Goal: Transaction & Acquisition: Obtain resource

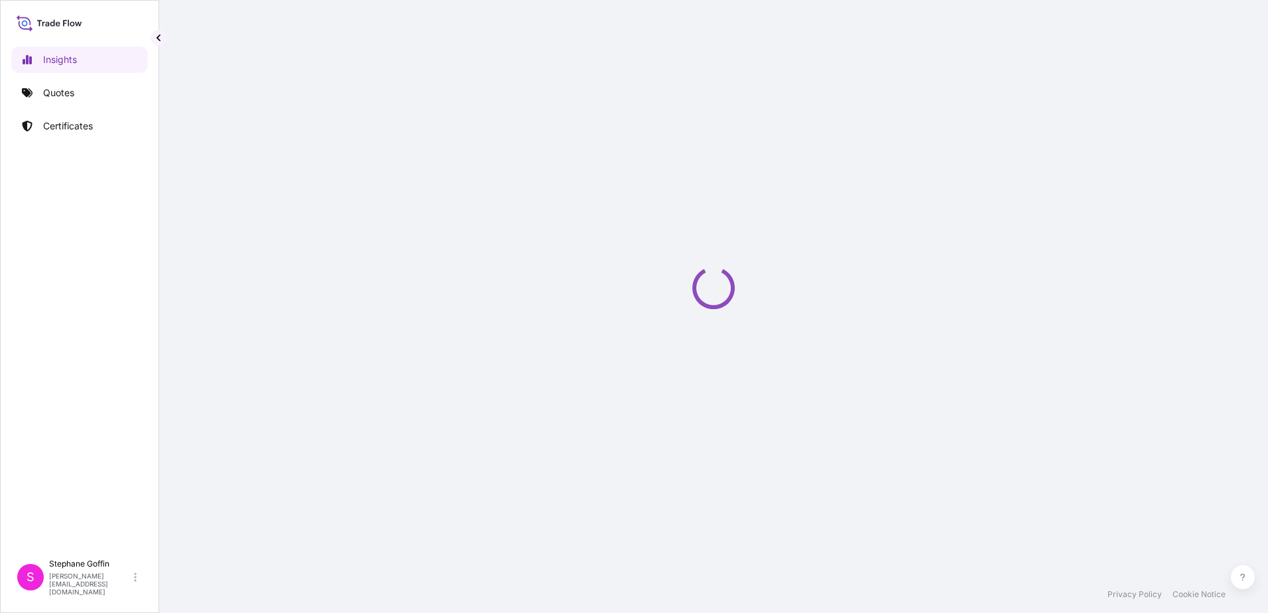
select select "2025"
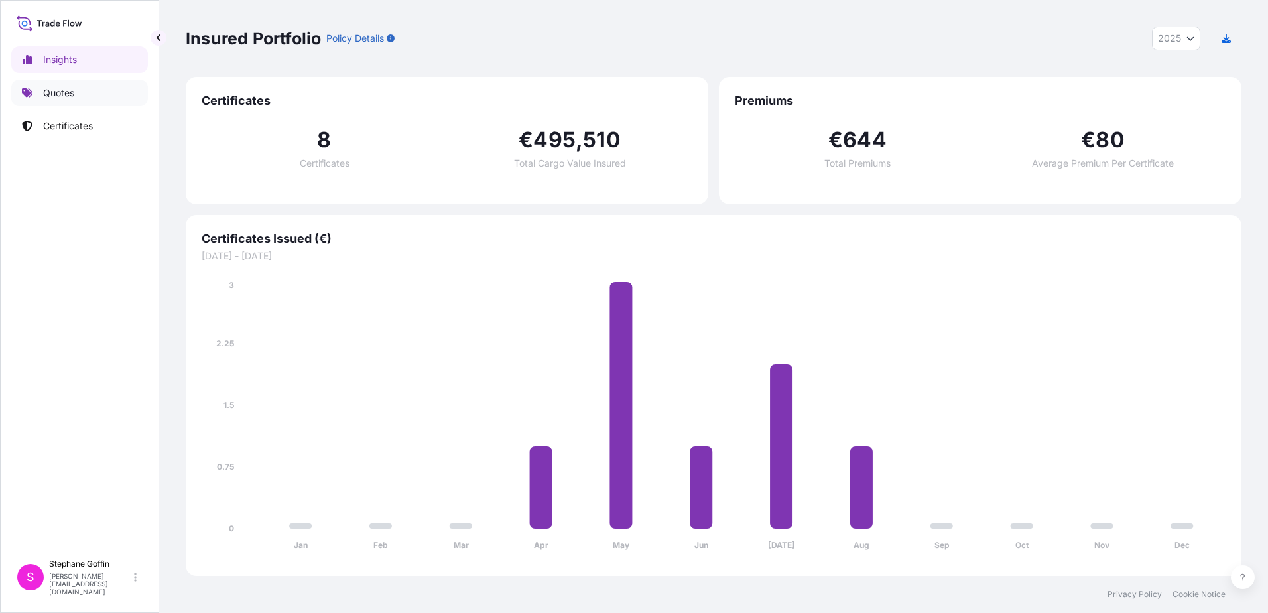
click at [58, 94] on p "Quotes" at bounding box center [58, 92] width 31 height 13
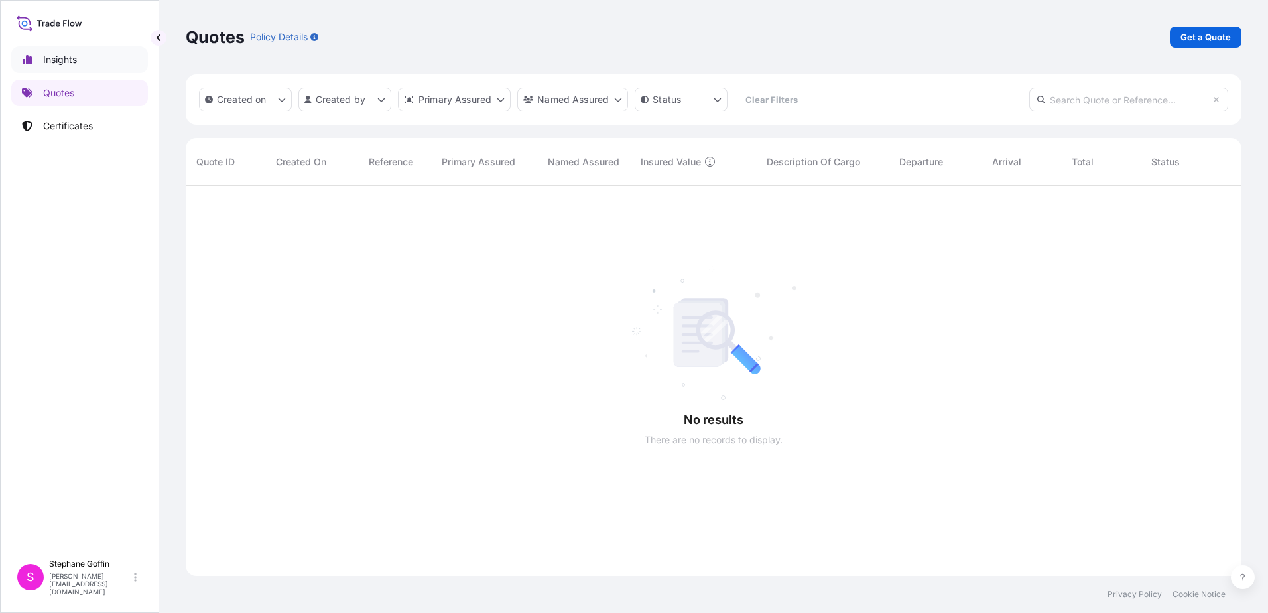
scroll to position [428, 1046]
click at [1214, 35] on p "Get a Quote" at bounding box center [1206, 37] width 50 height 13
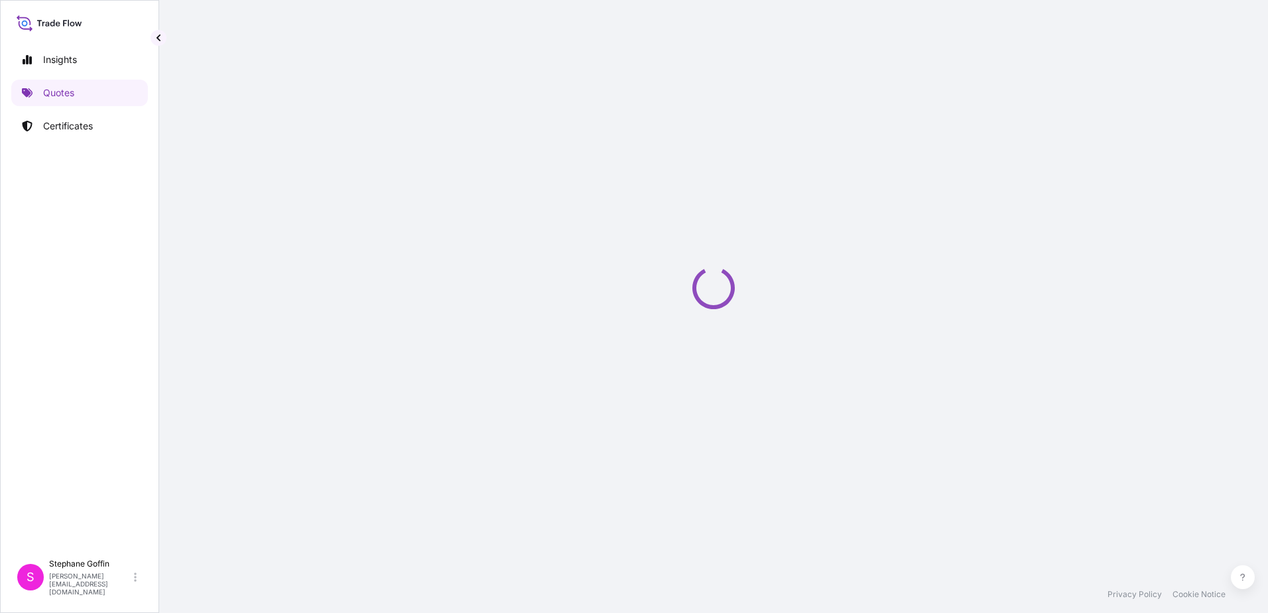
select select "Sea"
select select "21"
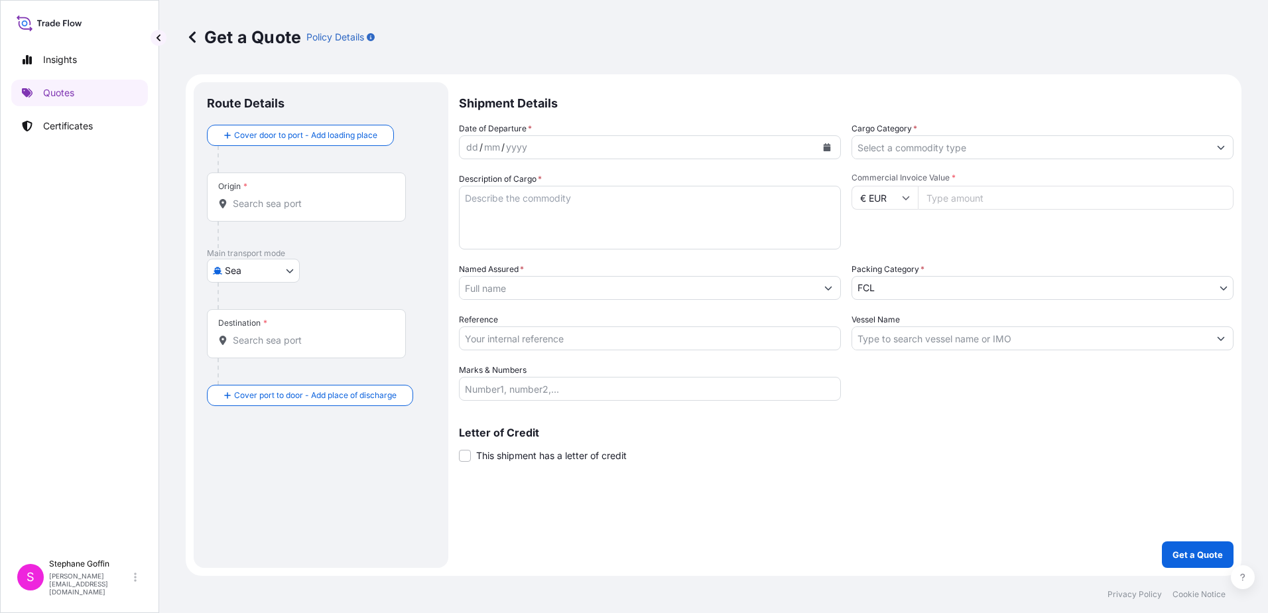
click at [290, 269] on body "Insights Quotes Certificates S Stephane Goffin stephane.goffin@pierre-logistic.…" at bounding box center [634, 306] width 1268 height 613
click at [250, 329] on span "Land" at bounding box center [243, 328] width 22 height 13
select select "Land"
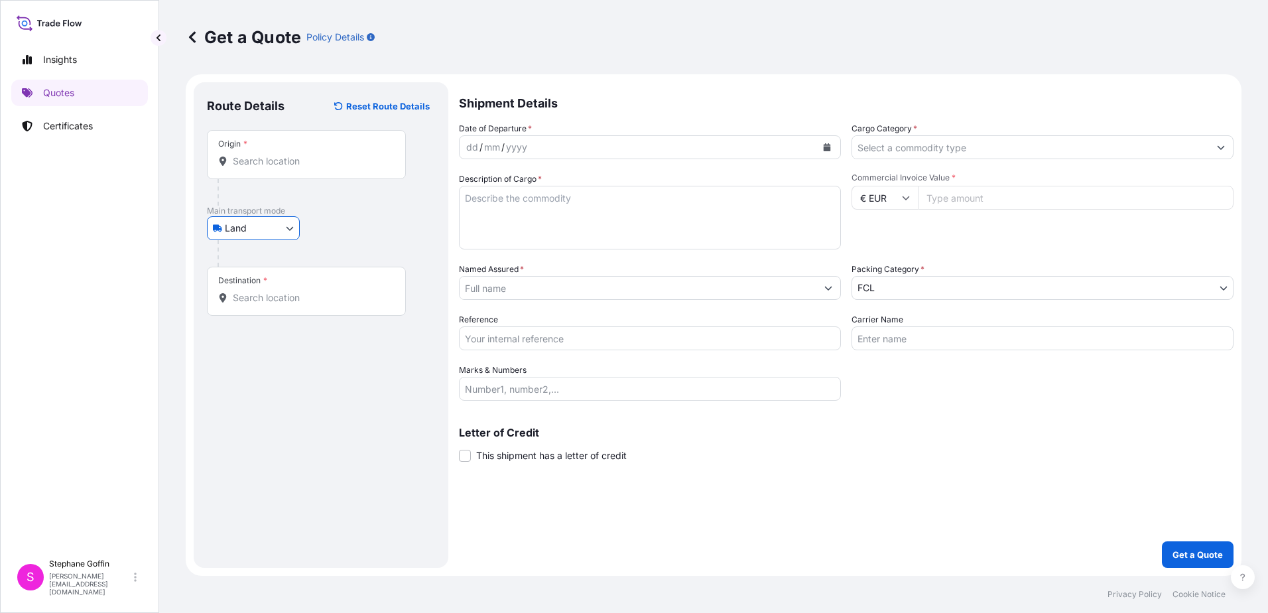
click at [296, 165] on input "Origin *" at bounding box center [311, 161] width 157 height 13
click at [255, 159] on input "Origin * Please select an origin" at bounding box center [311, 161] width 157 height 13
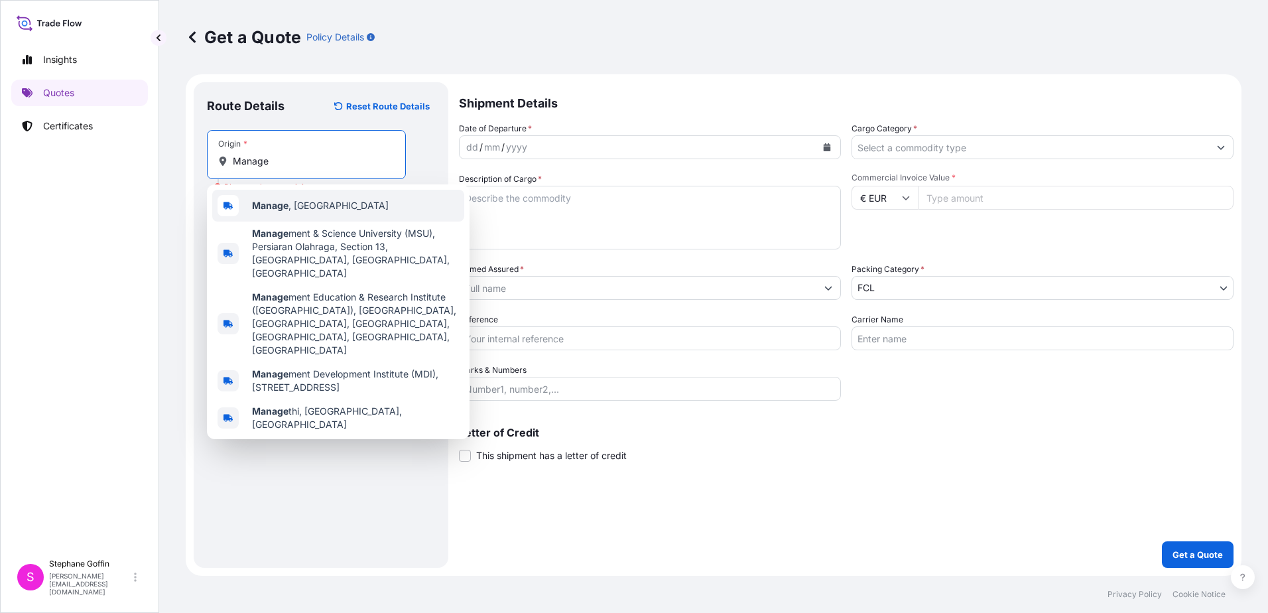
click at [269, 203] on b "Manage" at bounding box center [270, 205] width 36 height 11
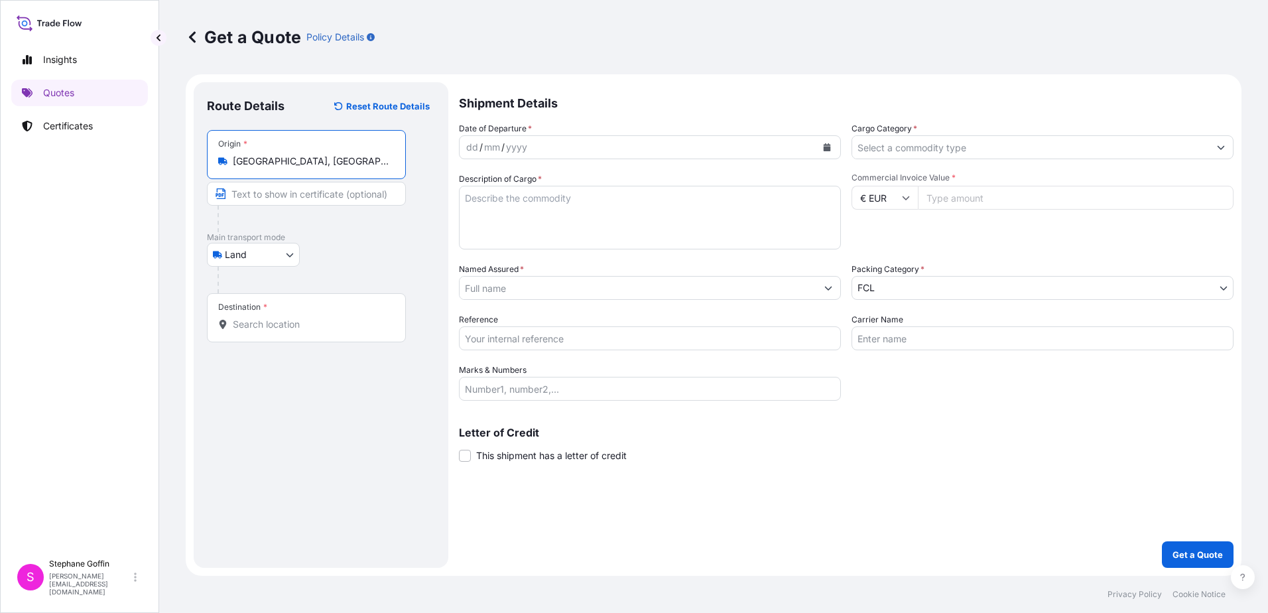
type input "Manage, Belgium"
click at [253, 328] on input "Destination *" at bounding box center [311, 324] width 157 height 13
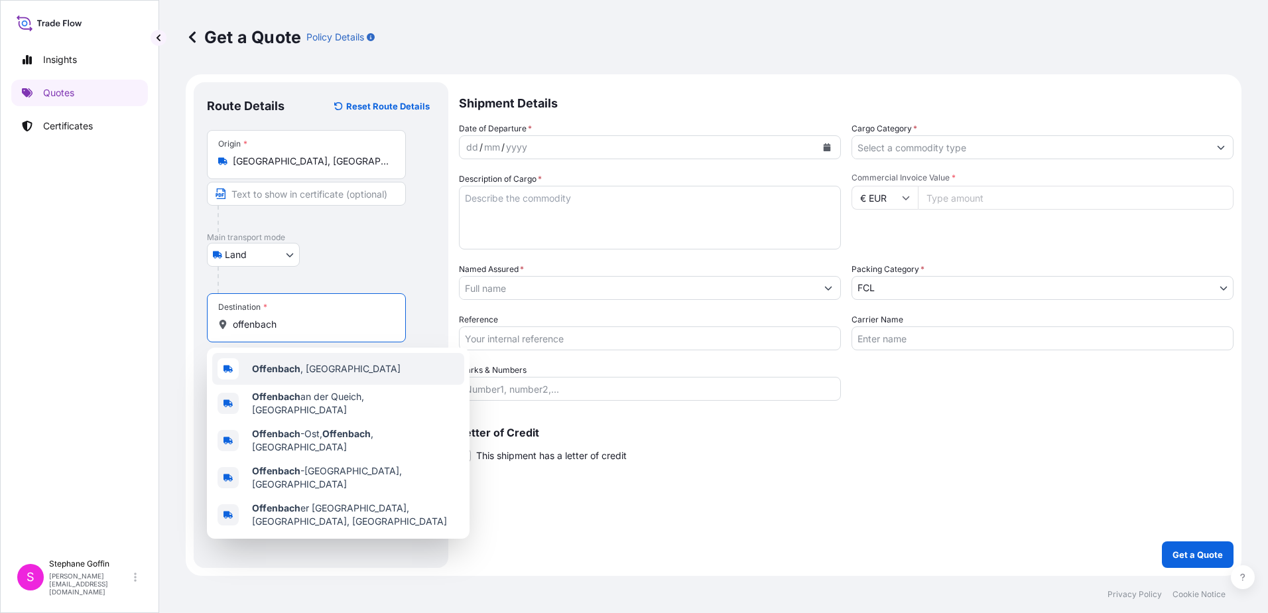
click at [277, 367] on b "Offenbach" at bounding box center [276, 368] width 48 height 11
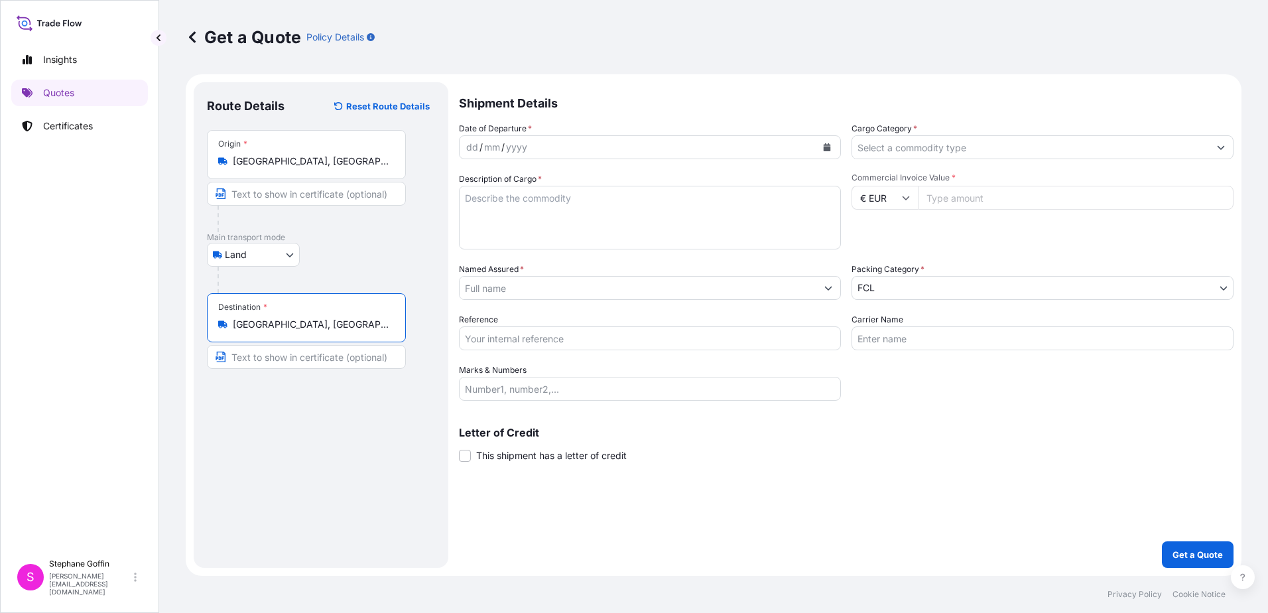
type input "Offenbach, Germany"
click at [826, 145] on icon "Calendar" at bounding box center [827, 147] width 7 height 8
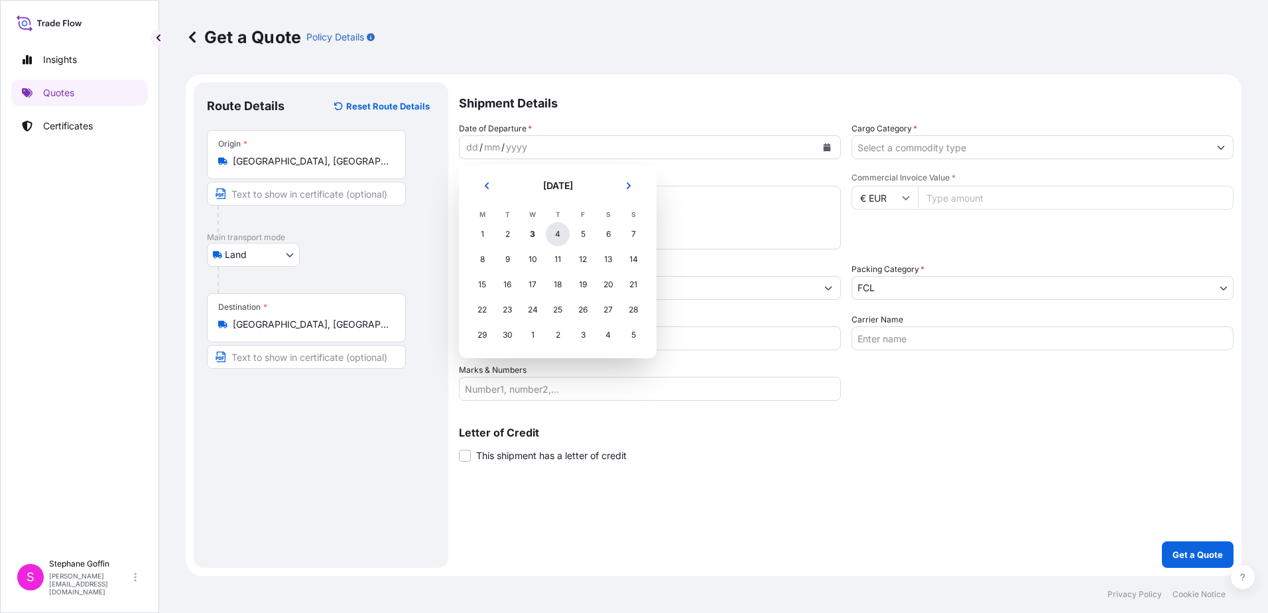
click at [560, 235] on div "4" at bounding box center [558, 234] width 24 height 24
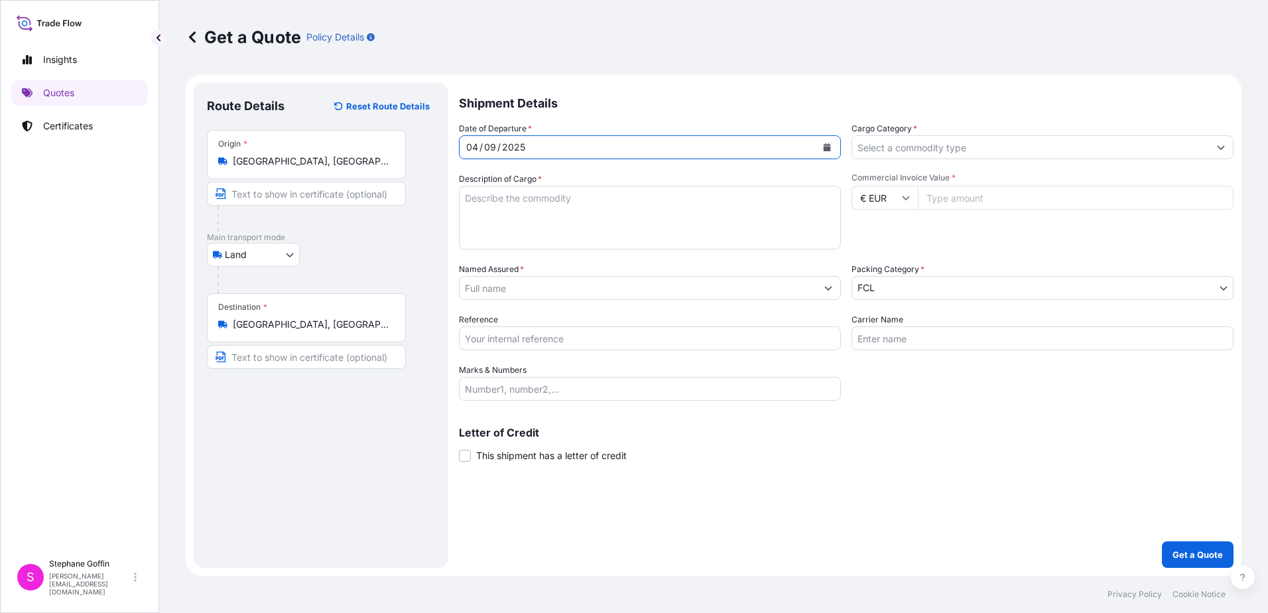
click at [491, 203] on textarea "Description of Cargo *" at bounding box center [650, 218] width 382 height 64
type textarea "Vype 14L +5°C"
click at [483, 290] on input "Named Assured *" at bounding box center [638, 288] width 357 height 24
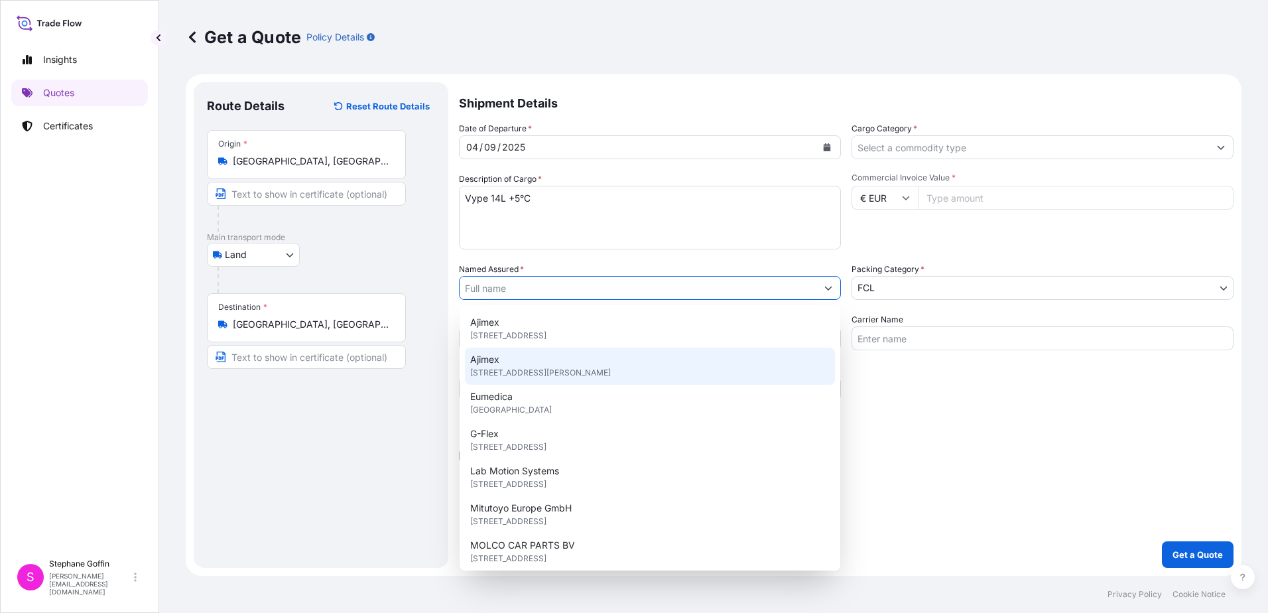
click at [484, 369] on span "Rue Camille Hubert 22, 5032, Gembloux, Belgium" at bounding box center [540, 372] width 141 height 13
type input "Ajimex"
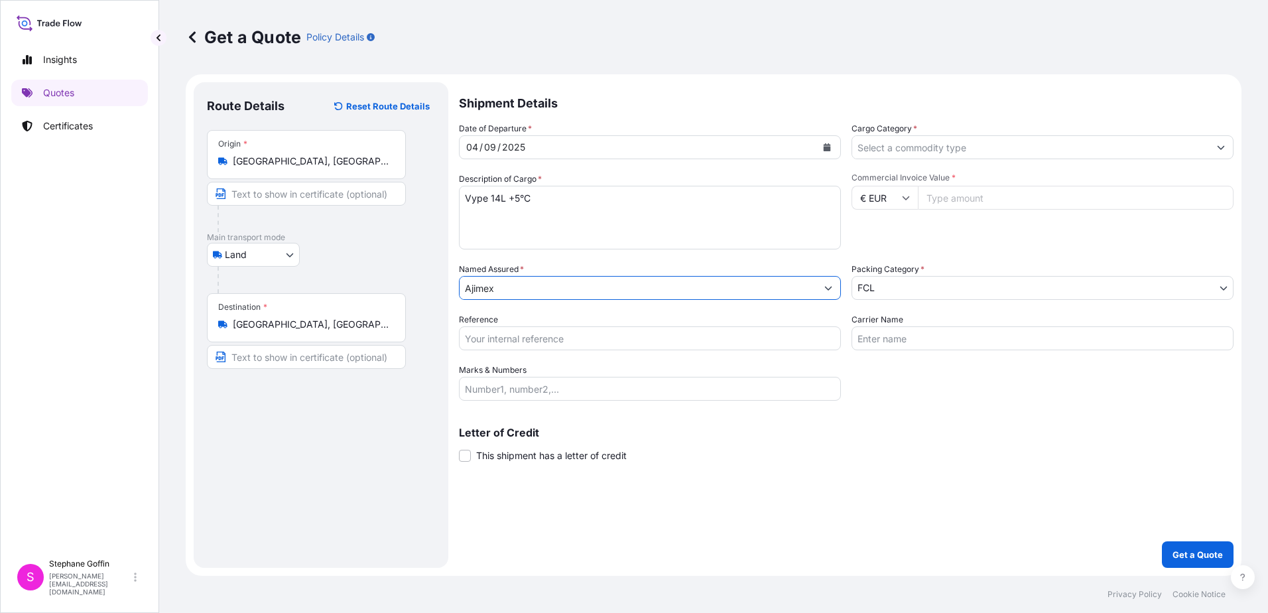
click at [478, 338] on input "Reference" at bounding box center [650, 338] width 382 height 24
type input "2250900178"
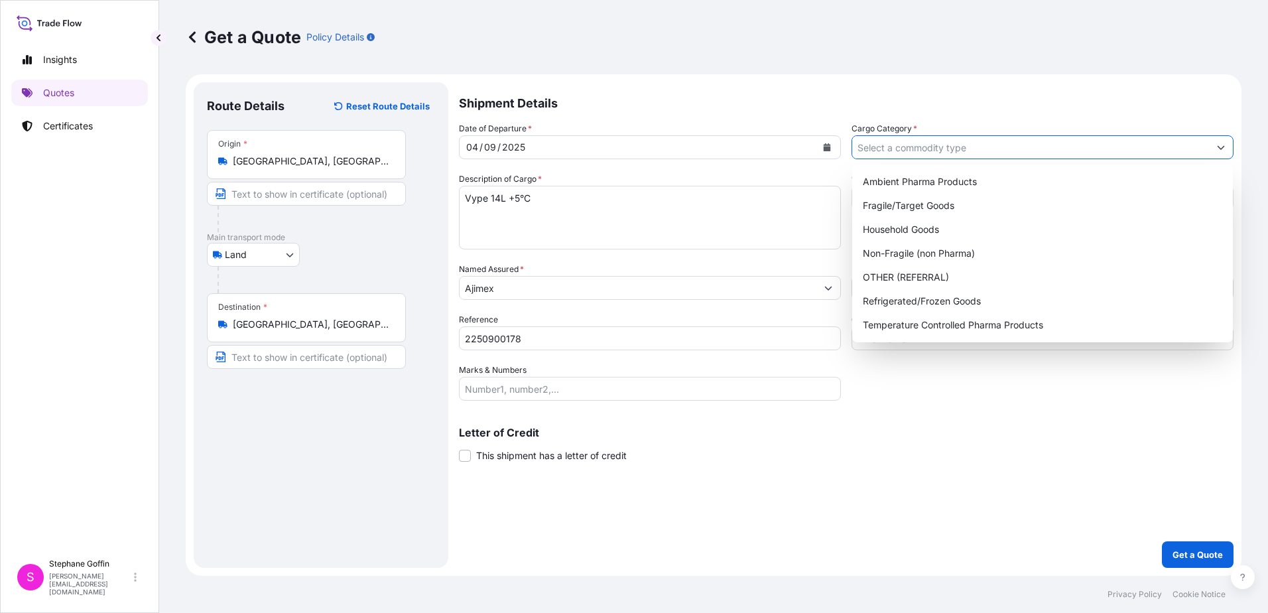
click at [1220, 150] on icon "Show suggestions" at bounding box center [1221, 147] width 8 height 8
click at [944, 323] on div "Temperature Controlled Pharma Products" at bounding box center [1043, 325] width 370 height 24
type input "Temperature Controlled Pharma Products"
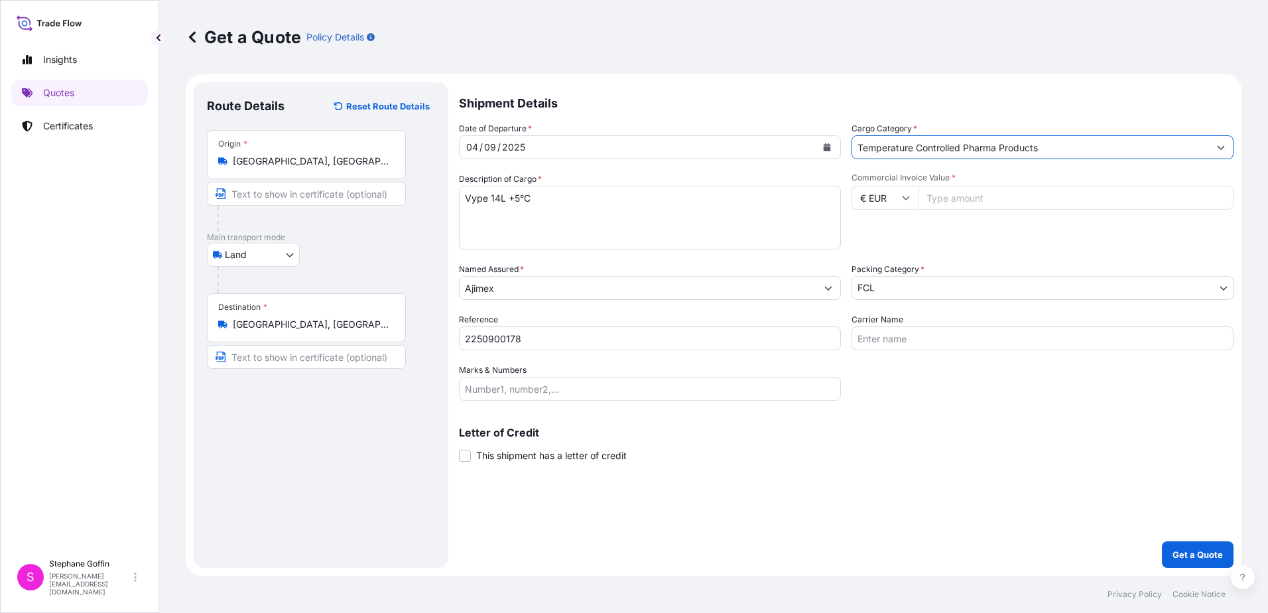
click at [943, 196] on input "Commercial Invoice Value *" at bounding box center [1076, 198] width 316 height 24
type input "34500"
click at [1219, 287] on body "Insights Quotes Certificates S Stephane Goffin stephane.goffin@pierre-logistic.…" at bounding box center [634, 306] width 1268 height 613
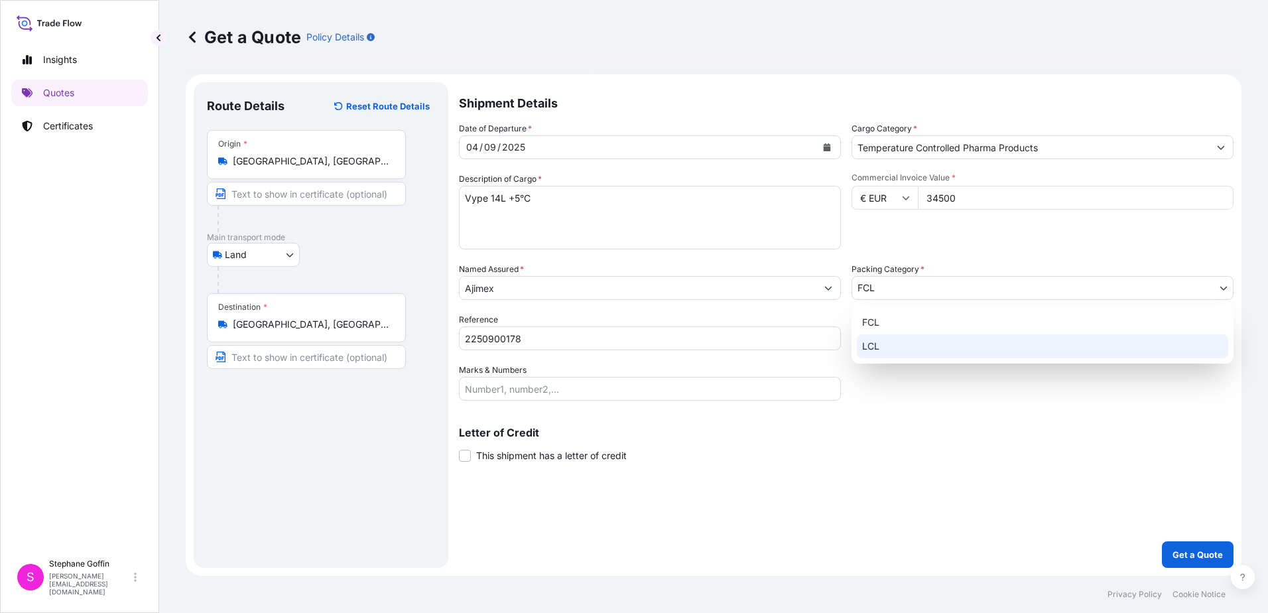
click at [901, 350] on div "LCL" at bounding box center [1042, 346] width 371 height 24
select select "22"
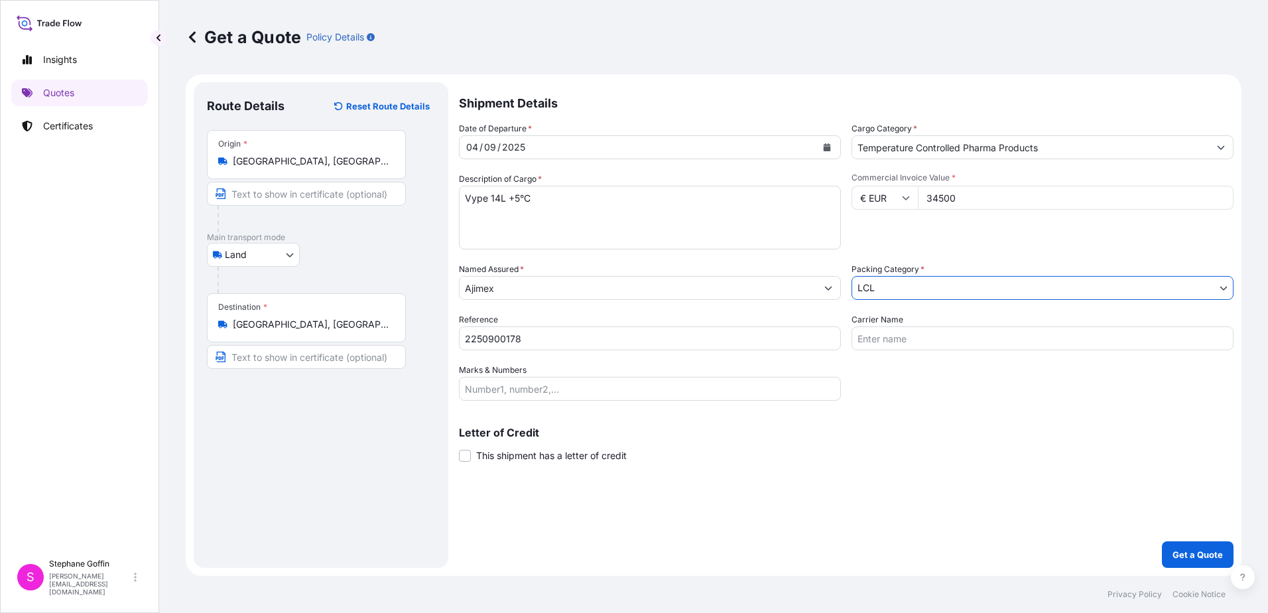
click at [880, 342] on input "Carrier Name" at bounding box center [1043, 338] width 382 height 24
type input "Ajimex"
click at [1190, 553] on p "Get a Quote" at bounding box center [1198, 554] width 50 height 13
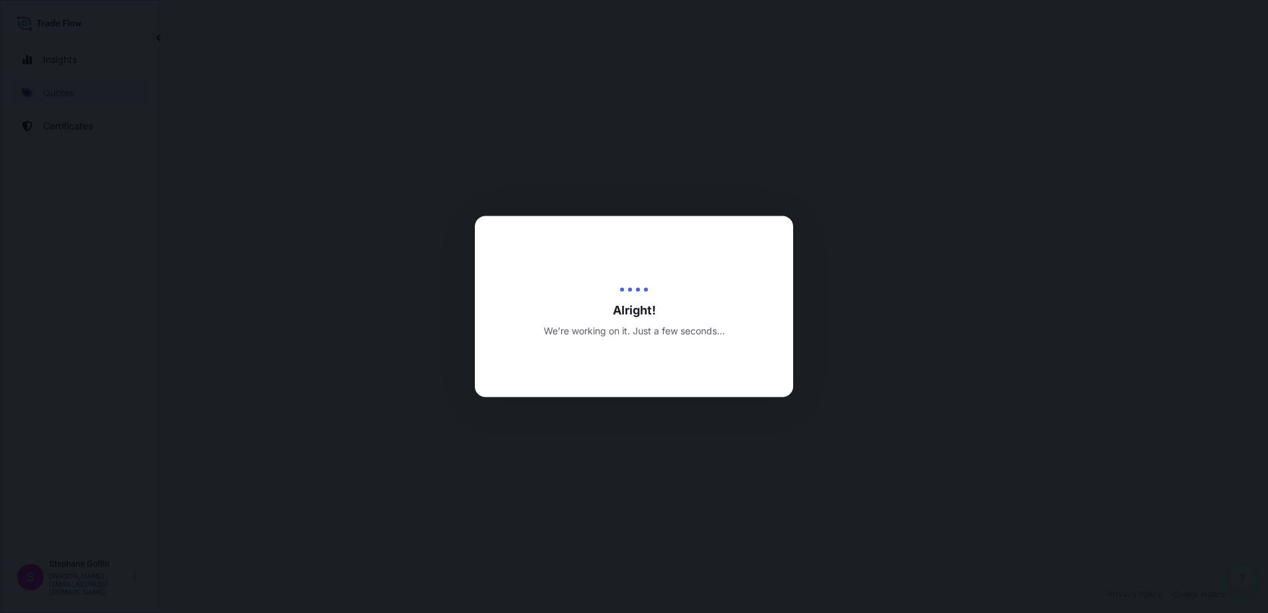
select select "Land"
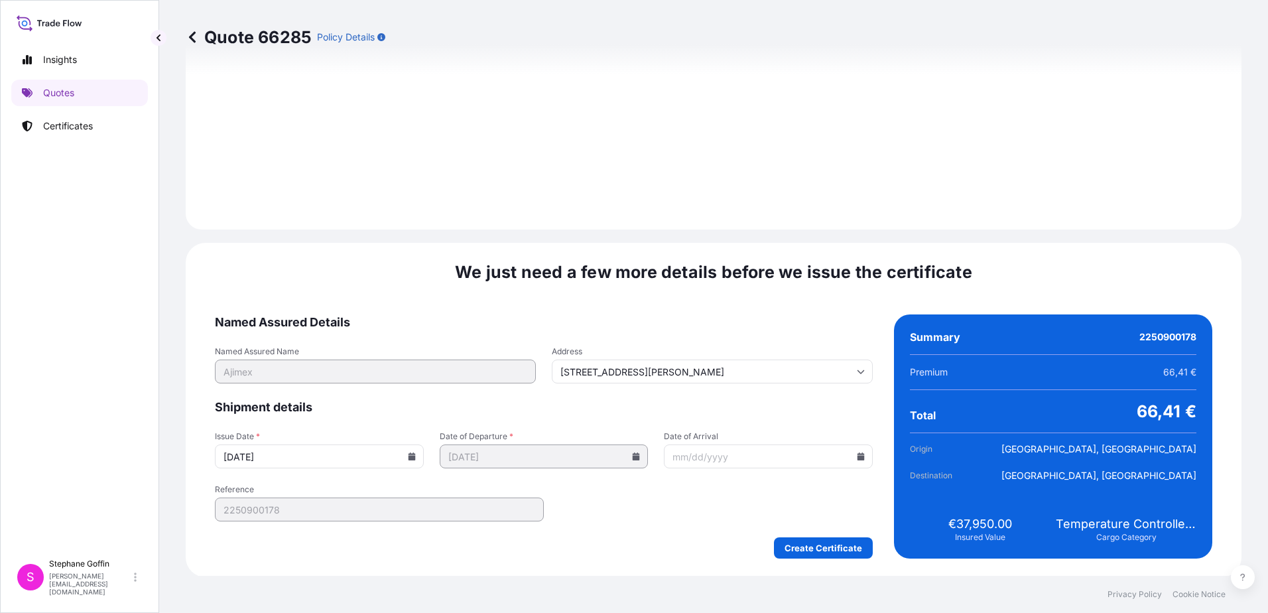
scroll to position [1384, 0]
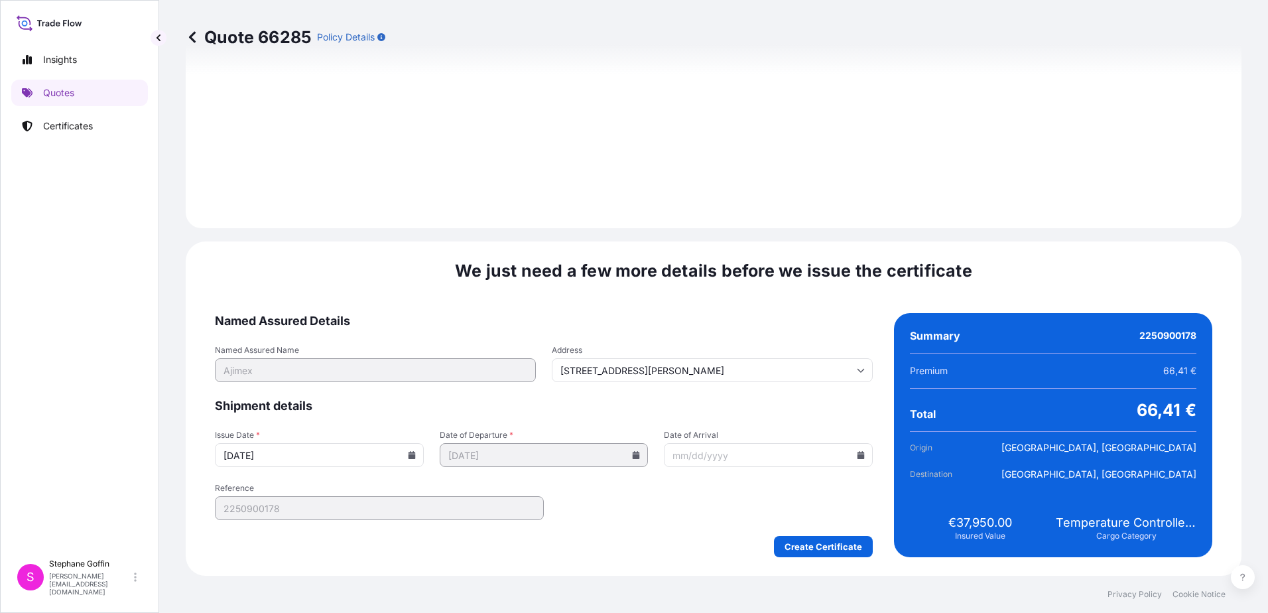
click at [675, 458] on input "Date of Arrival" at bounding box center [768, 455] width 209 height 24
click at [797, 405] on span "Shipment details" at bounding box center [544, 406] width 658 height 16
click at [858, 456] on icon at bounding box center [861, 455] width 7 height 8
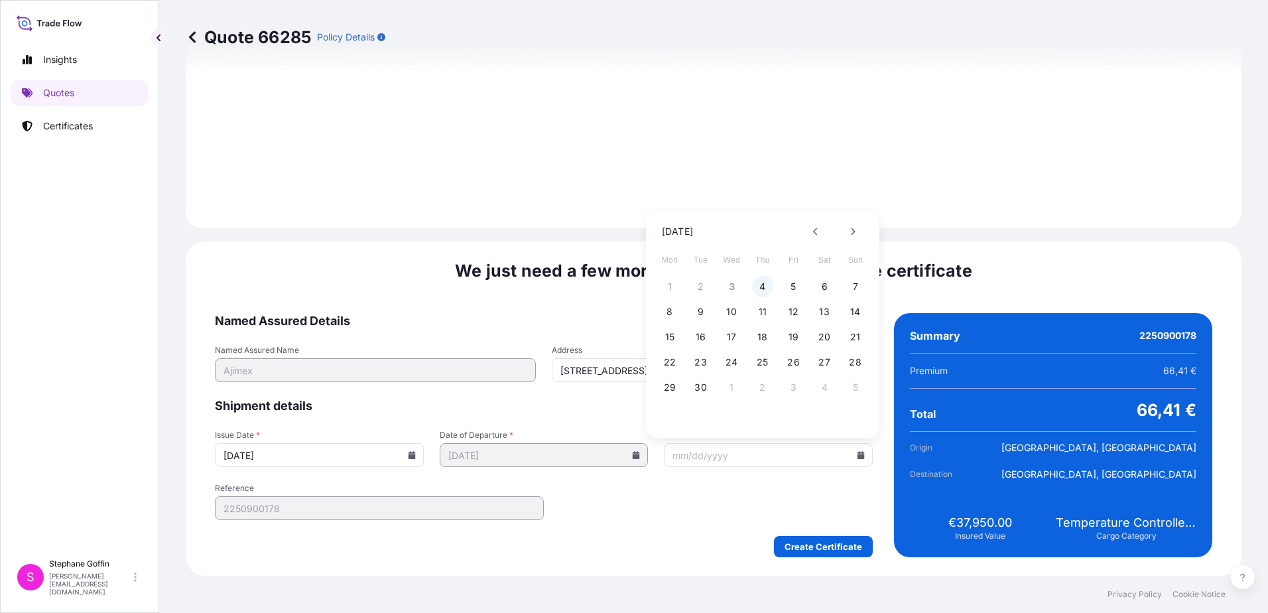
click at [762, 288] on button "4" at bounding box center [762, 286] width 21 height 21
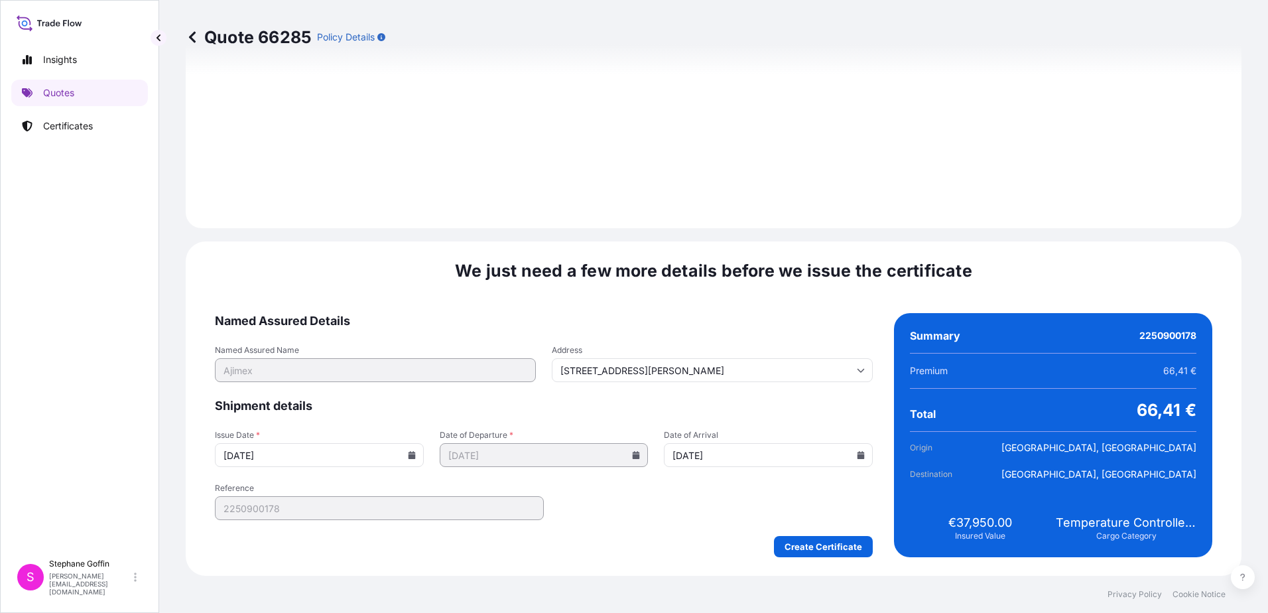
type input "09/04/2025"
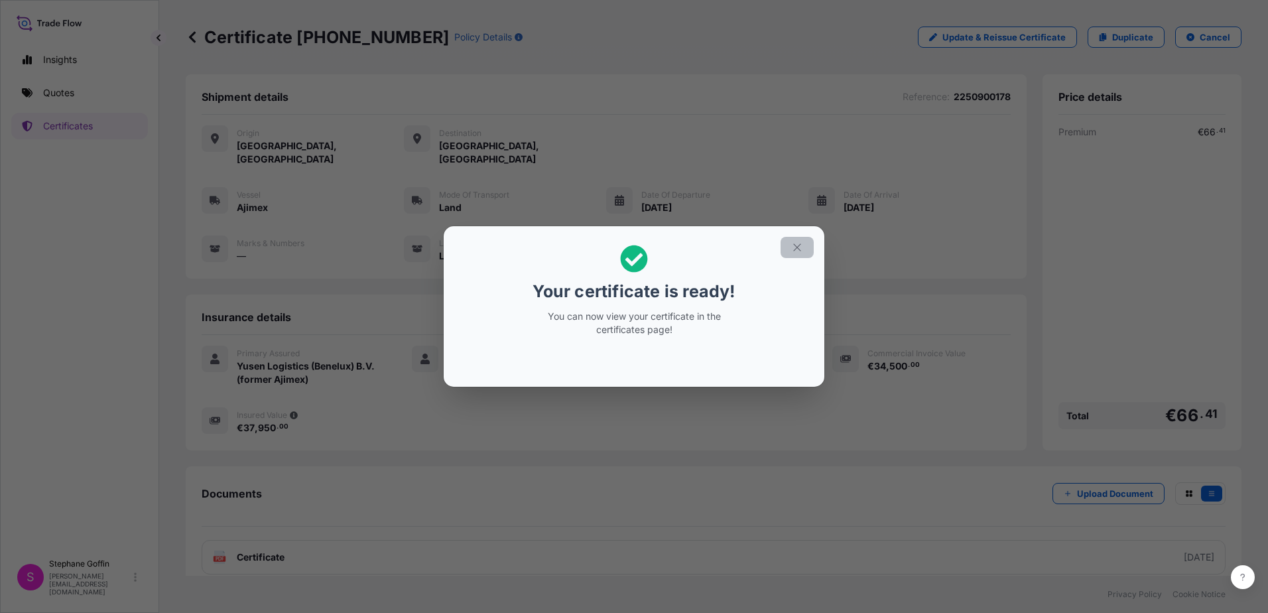
click at [793, 245] on icon "button" at bounding box center [797, 247] width 12 height 12
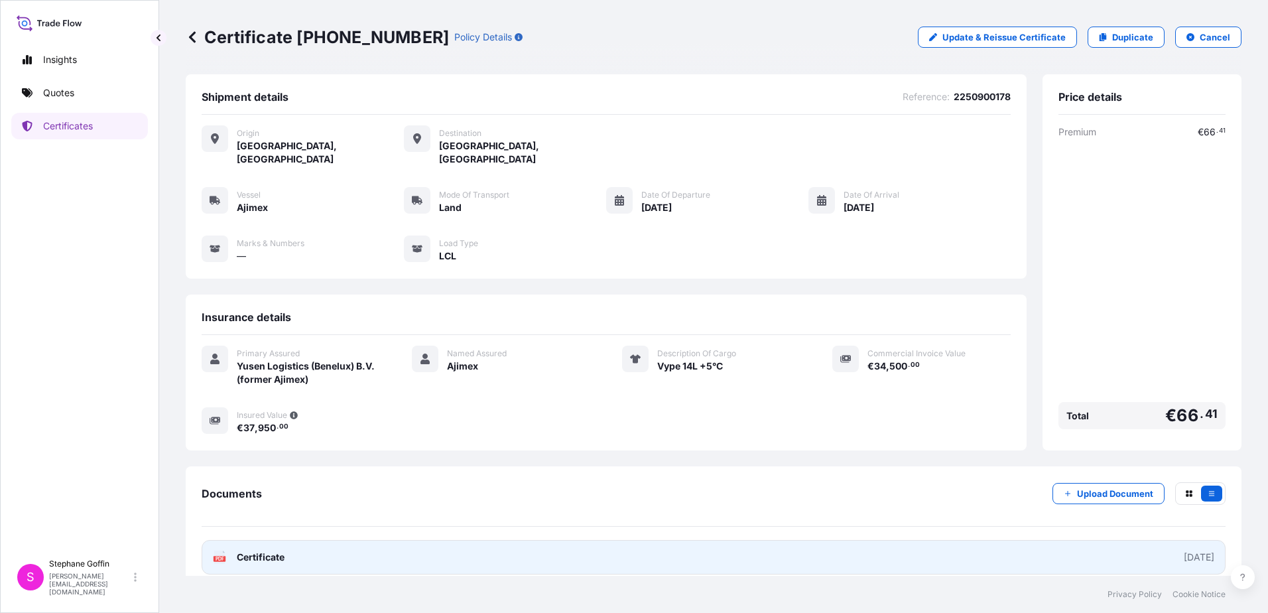
click at [255, 551] on span "Certificate" at bounding box center [261, 557] width 48 height 13
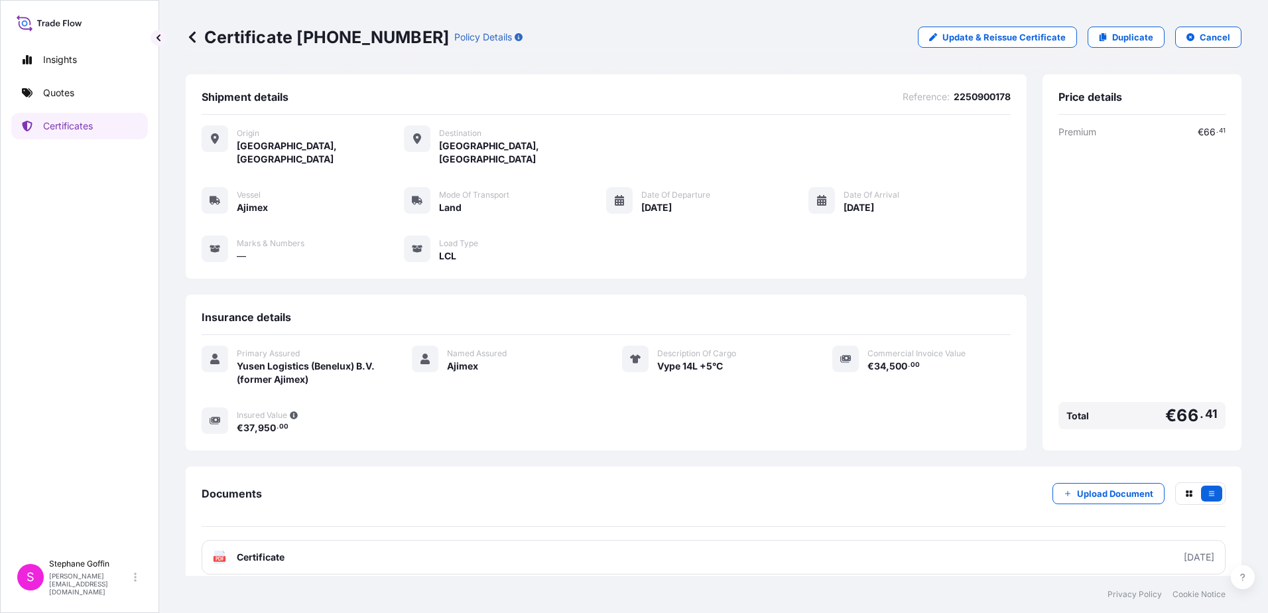
drag, startPoint x: 206, startPoint y: 36, endPoint x: 376, endPoint y: 38, distance: 169.8
click at [376, 38] on p "Certificate 31718-9-1" at bounding box center [317, 37] width 263 height 21
drag, startPoint x: 204, startPoint y: 36, endPoint x: 375, endPoint y: 36, distance: 171.1
click at [375, 36] on p "Certificate 31718-9-1" at bounding box center [317, 37] width 263 height 21
copy p "Certificate 31718-9-1"
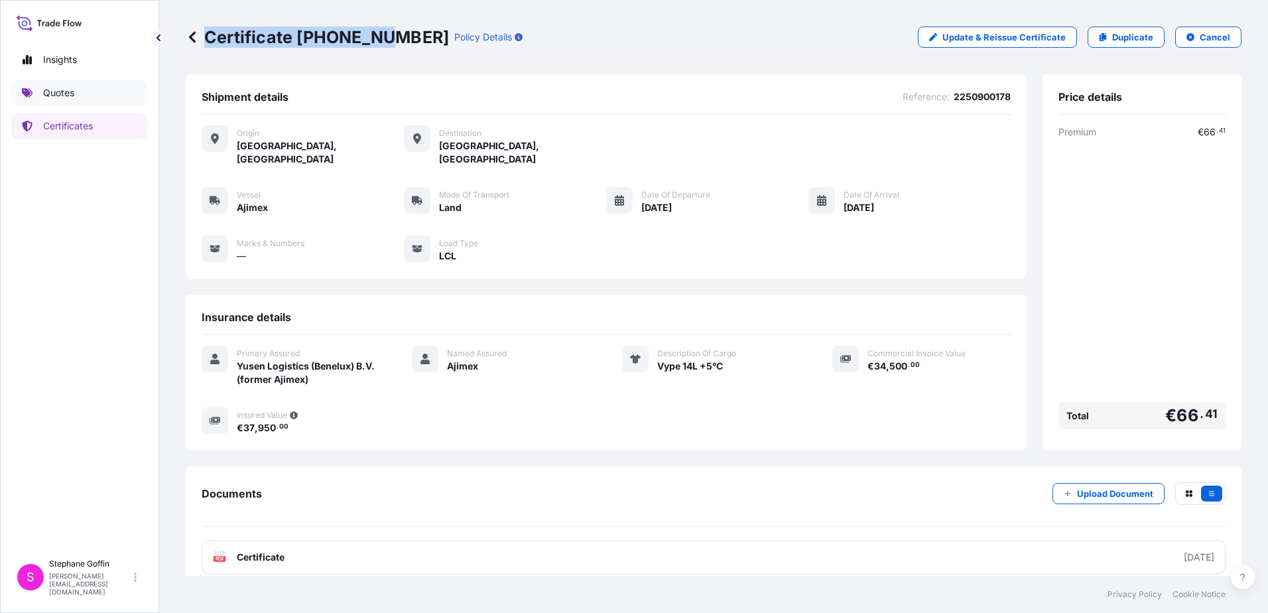
click at [66, 93] on p "Quotes" at bounding box center [58, 92] width 31 height 13
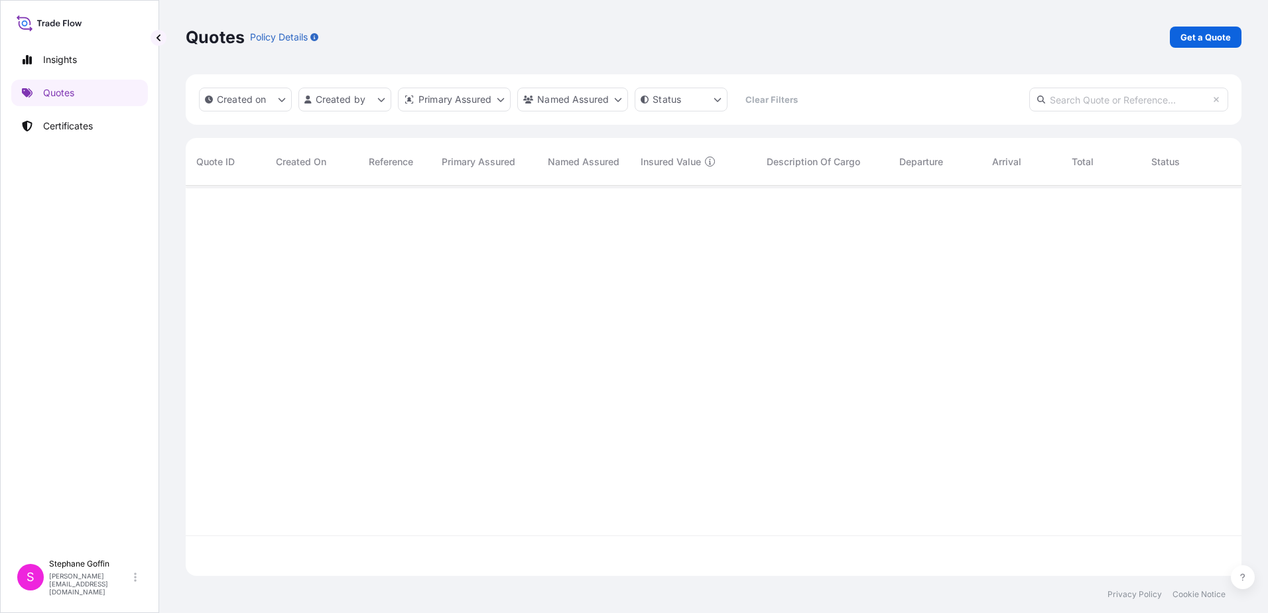
scroll to position [428, 1046]
click at [66, 55] on p "Insights" at bounding box center [60, 59] width 34 height 13
select select "2025"
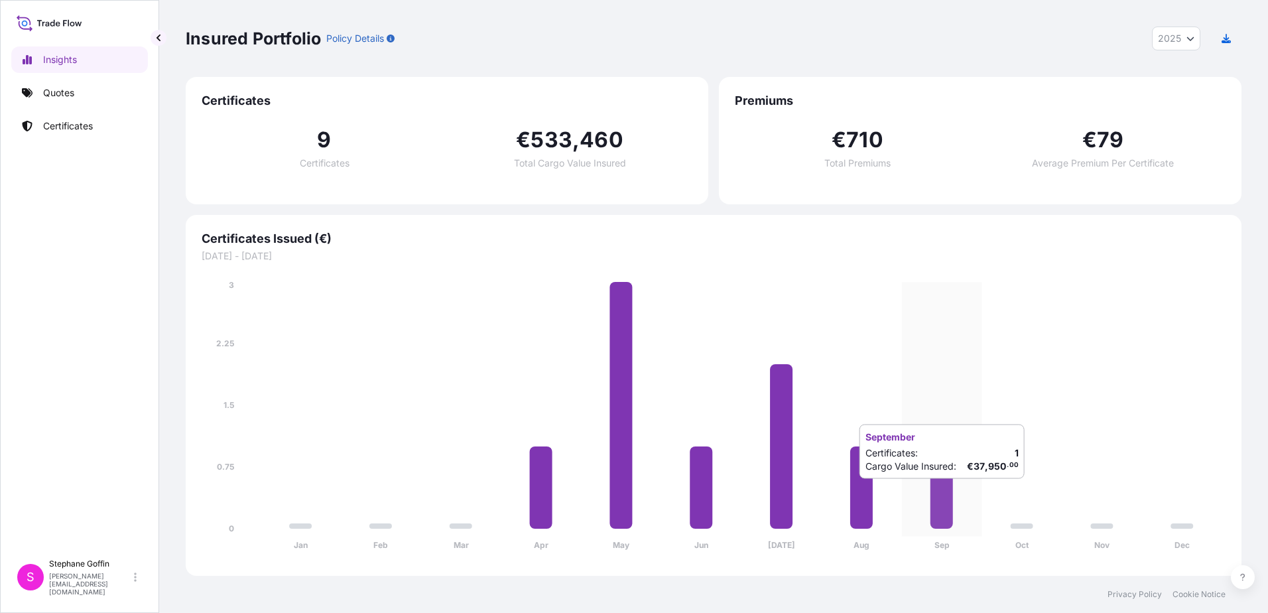
click at [943, 492] on icon at bounding box center [942, 487] width 23 height 82
click at [66, 92] on p "Quotes" at bounding box center [58, 92] width 31 height 13
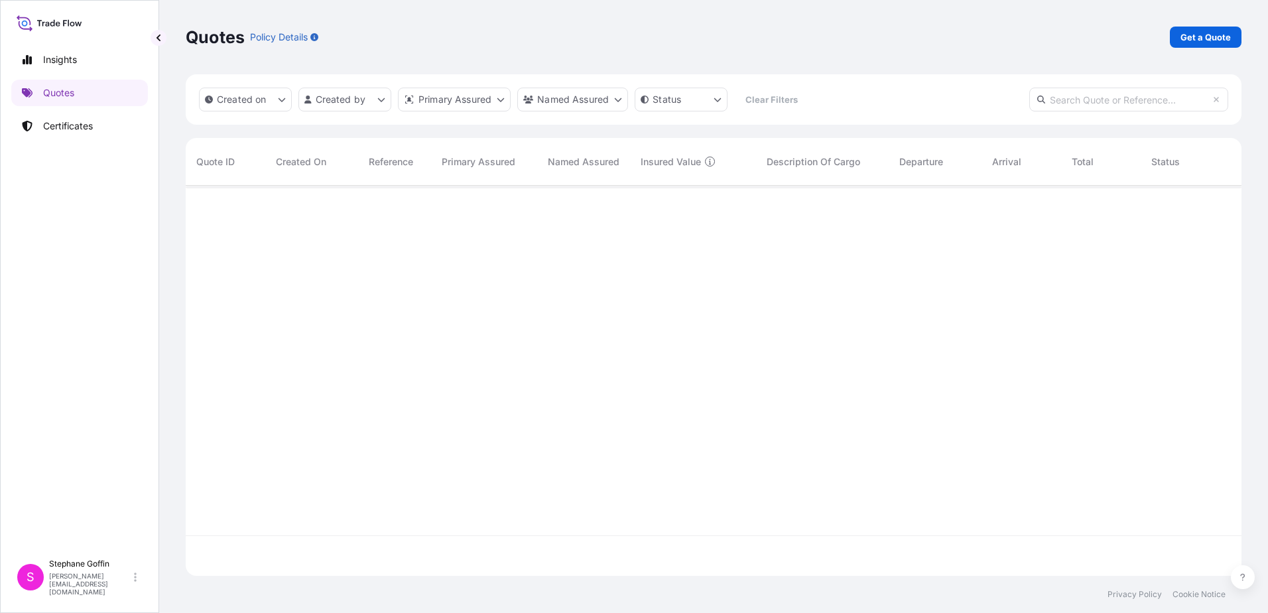
scroll to position [428, 1046]
click at [283, 99] on icon "createdOn Filter options" at bounding box center [282, 100] width 8 height 8
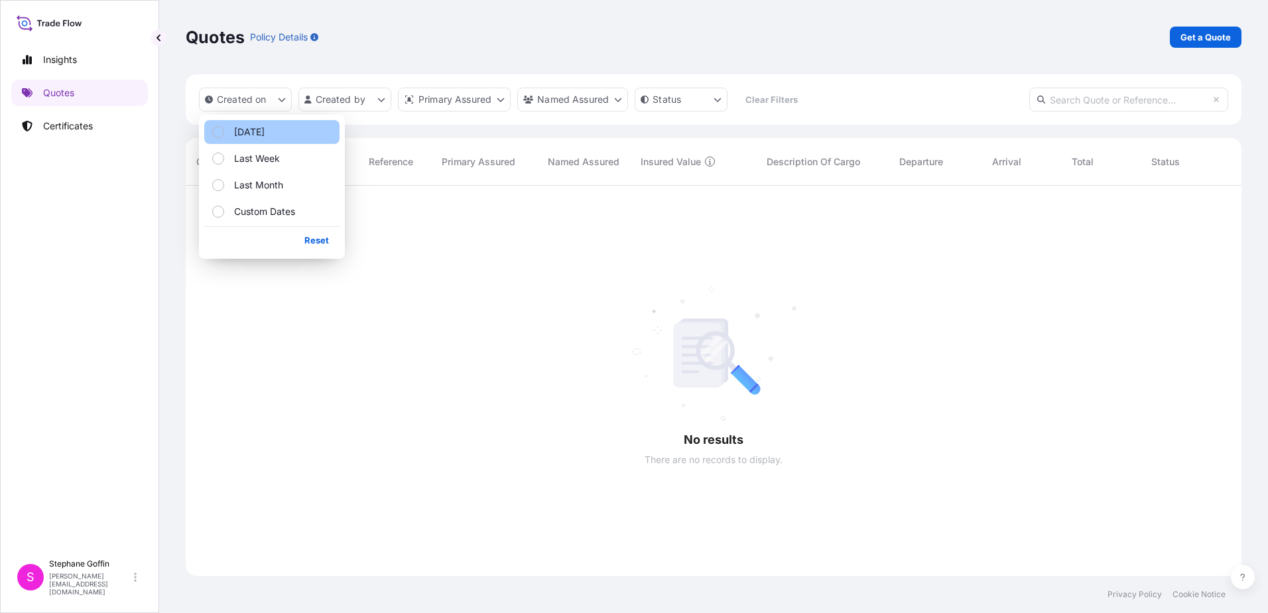
click at [217, 132] on div "Select Option" at bounding box center [218, 132] width 12 height 12
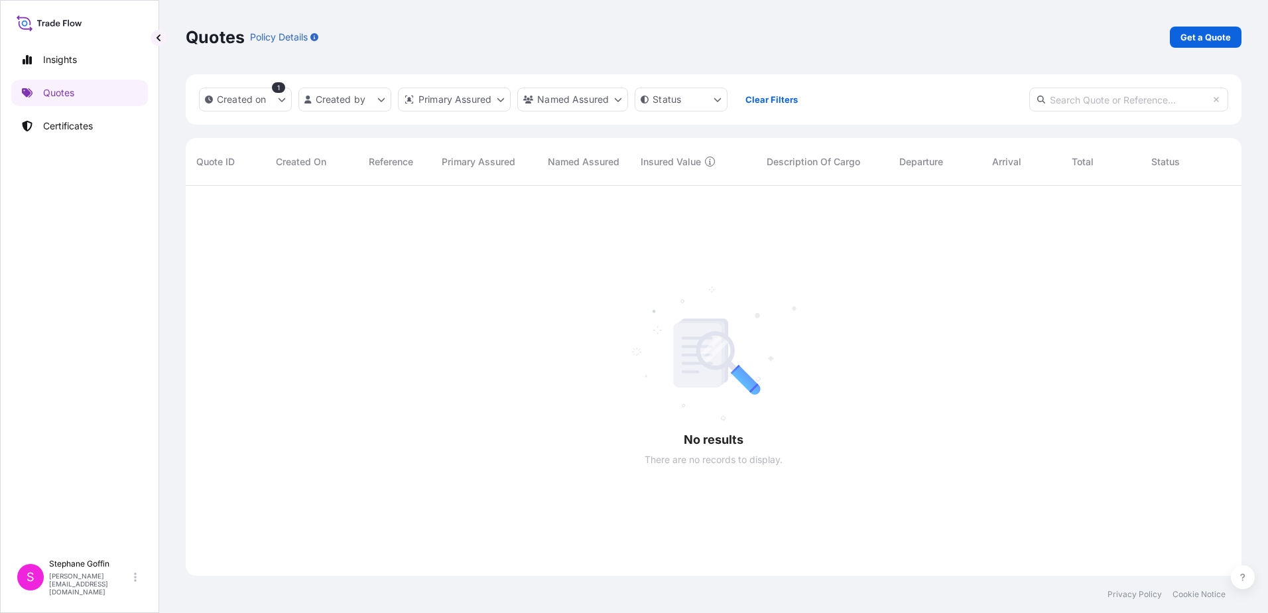
click at [458, 285] on div at bounding box center [723, 381] width 1075 height 390
click at [282, 98] on icon "createdOn Filter options" at bounding box center [282, 100] width 8 height 8
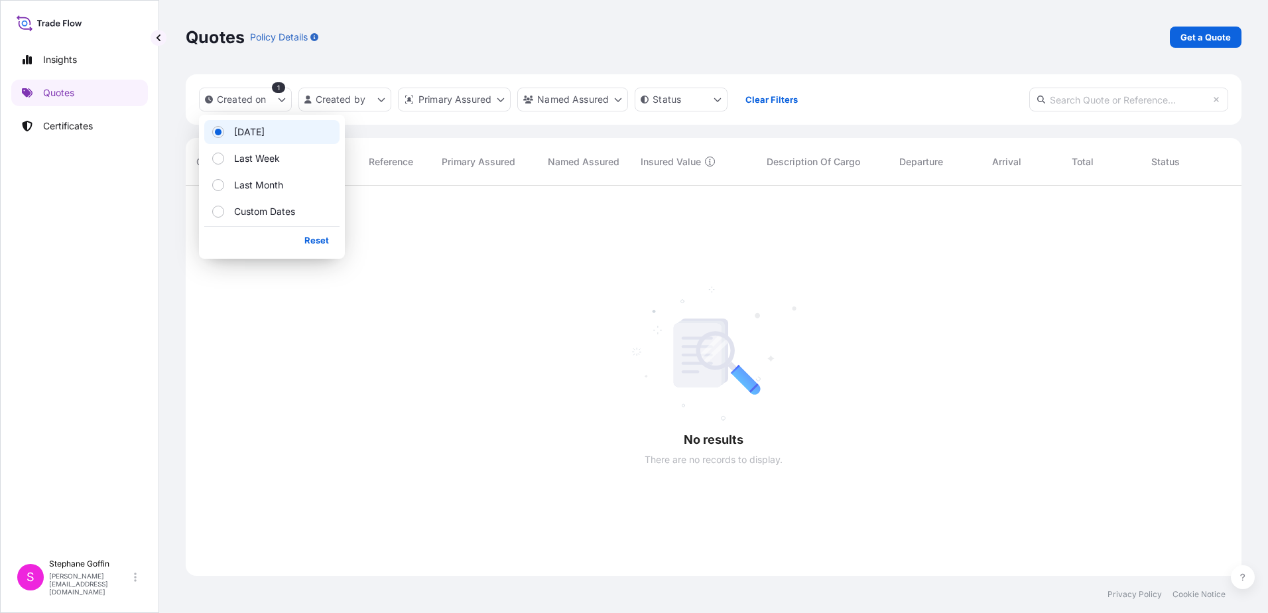
click at [216, 129] on span "Select Option" at bounding box center [218, 132] width 8 height 8
click at [321, 239] on p "Reset" at bounding box center [316, 239] width 25 height 13
click at [522, 227] on div at bounding box center [723, 381] width 1075 height 390
click at [352, 53] on div "Quotes Policy Details Get a Quote" at bounding box center [714, 37] width 1056 height 74
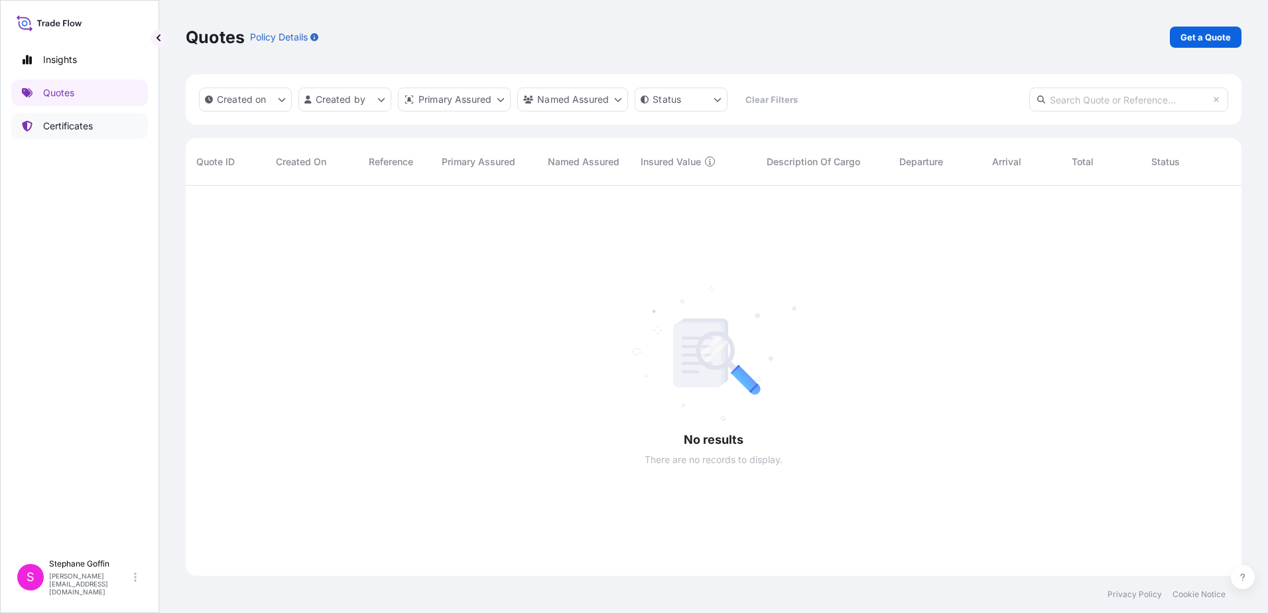
click at [82, 125] on p "Certificates" at bounding box center [68, 125] width 50 height 13
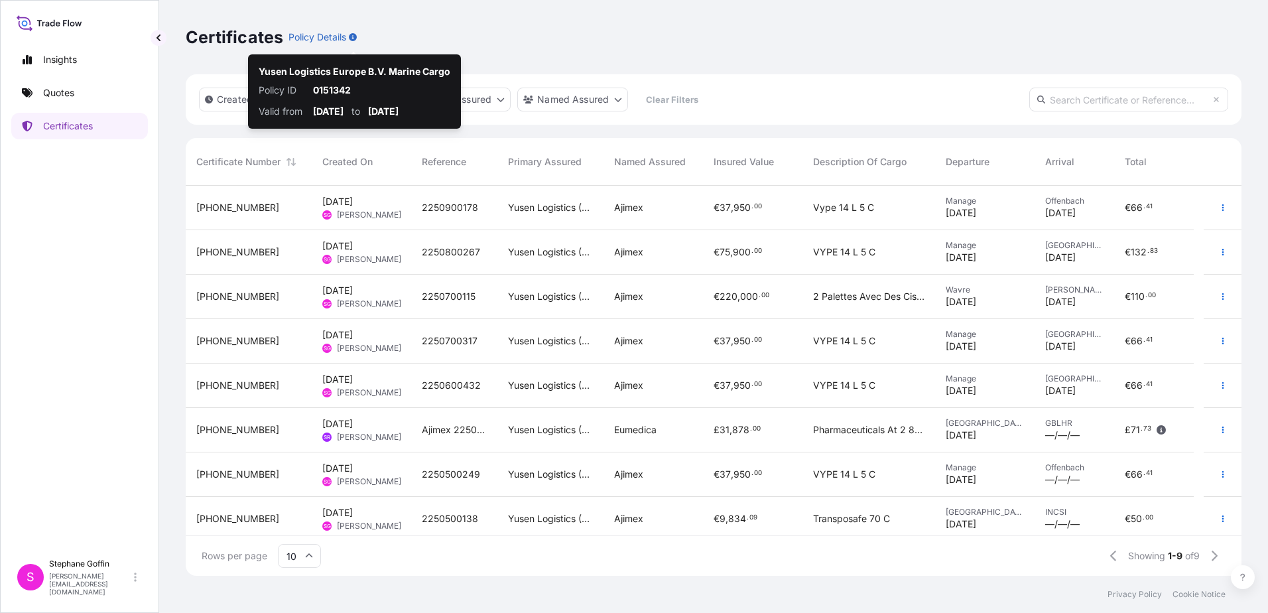
scroll to position [387, 1046]
